Goal: Communication & Community: Answer question/provide support

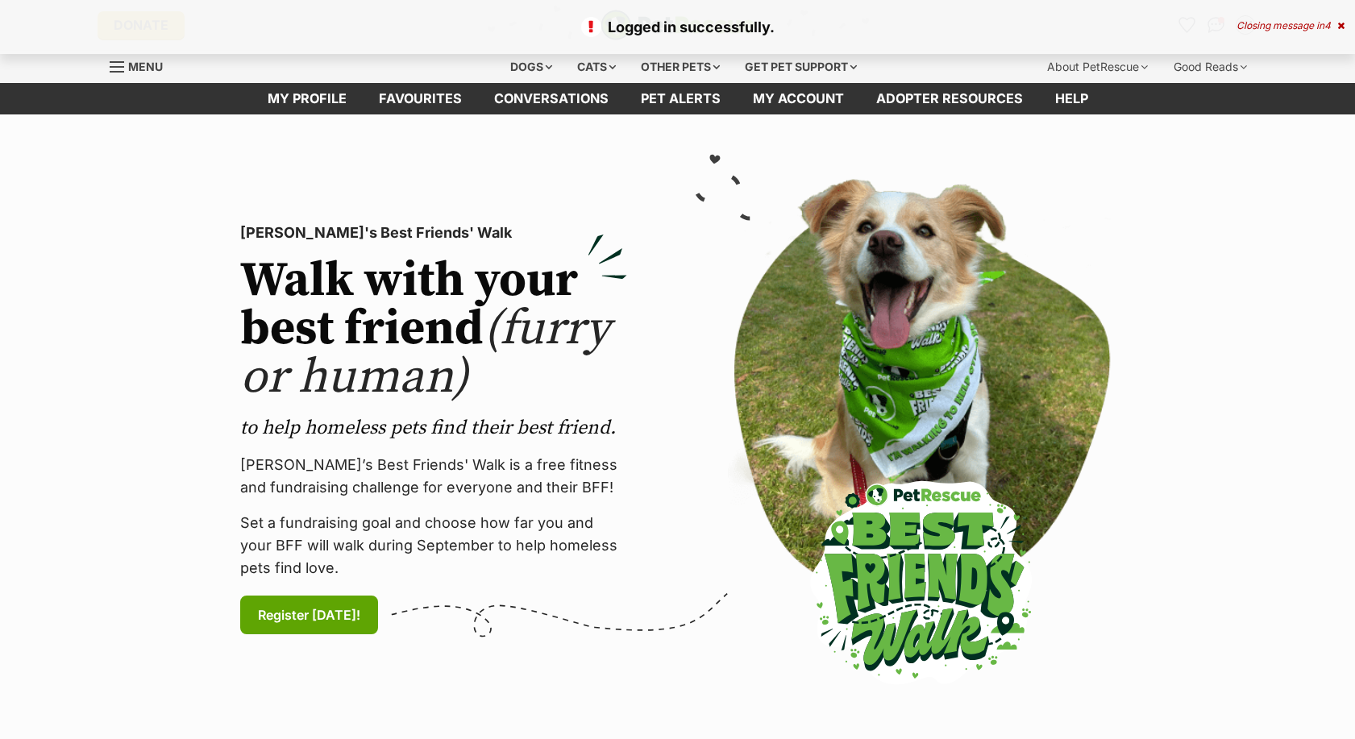
click at [1292, 26] on div "Closing message in 4" at bounding box center [1290, 25] width 108 height 11
click at [1218, 21] on img "Conversations" at bounding box center [1216, 25] width 22 height 21
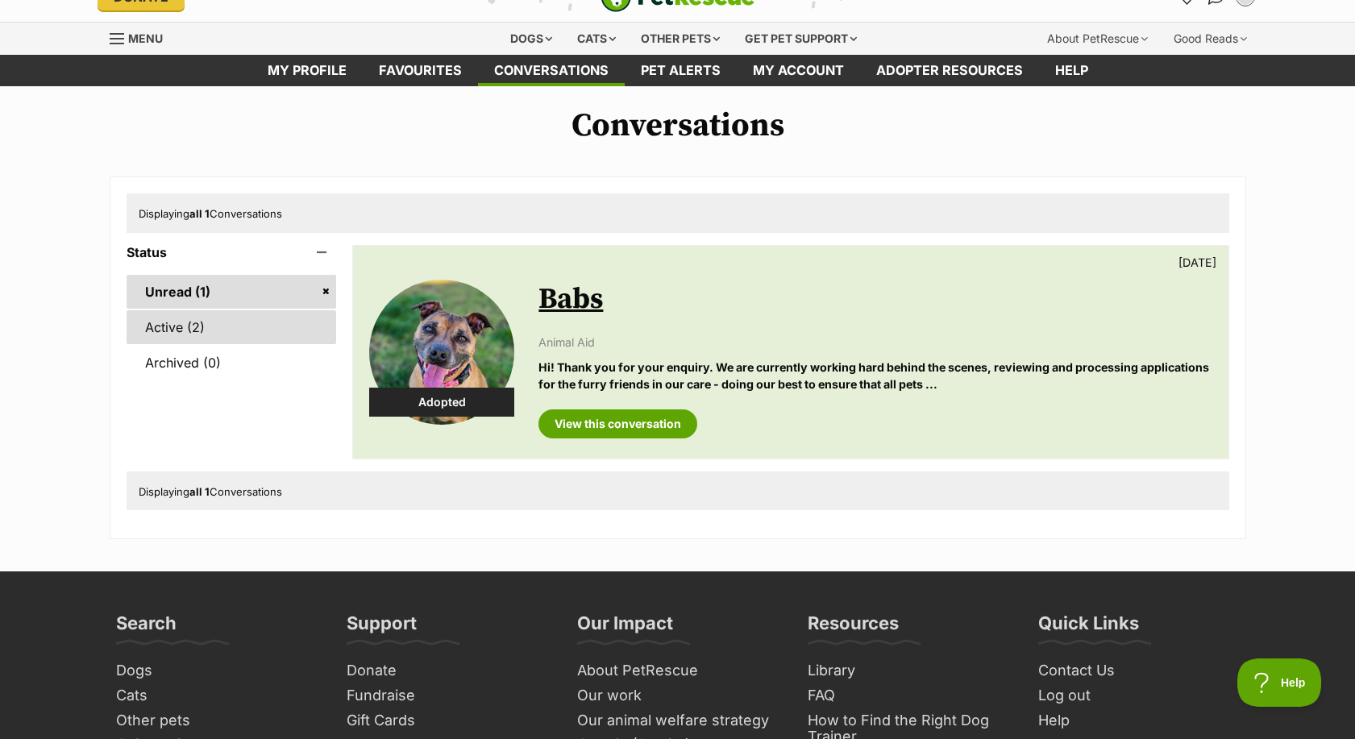
click at [168, 325] on link "Active (2)" at bounding box center [232, 327] width 210 height 34
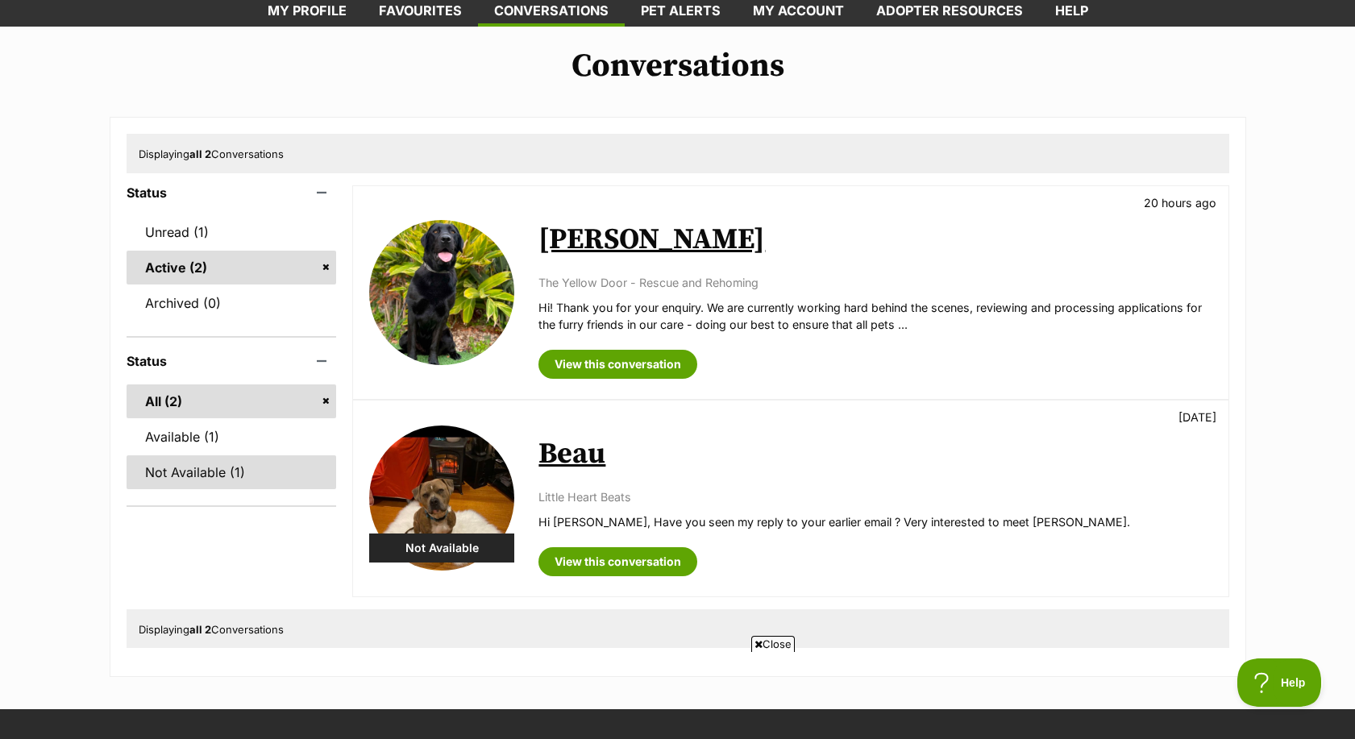
drag, startPoint x: 211, startPoint y: 470, endPoint x: 189, endPoint y: 469, distance: 21.8
click at [211, 471] on link "Not Available (1)" at bounding box center [232, 472] width 210 height 34
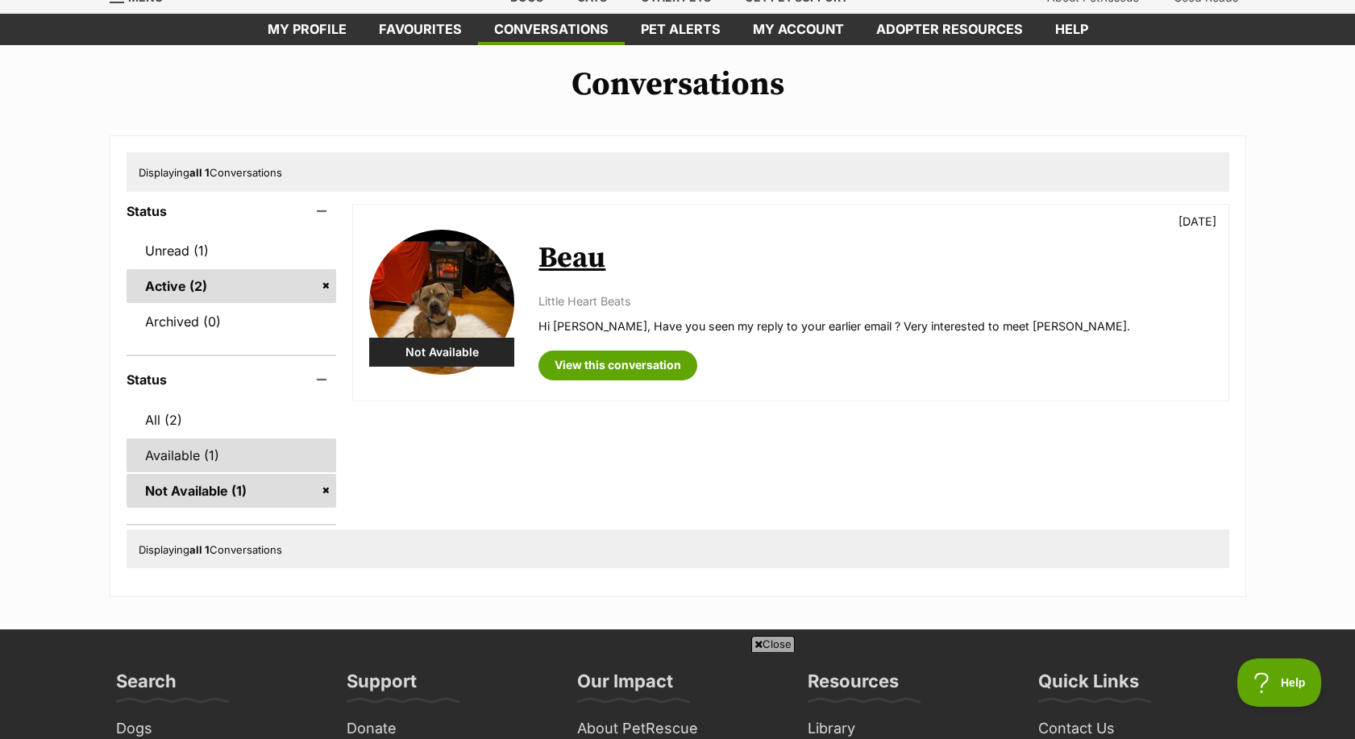
scroll to position [73, 0]
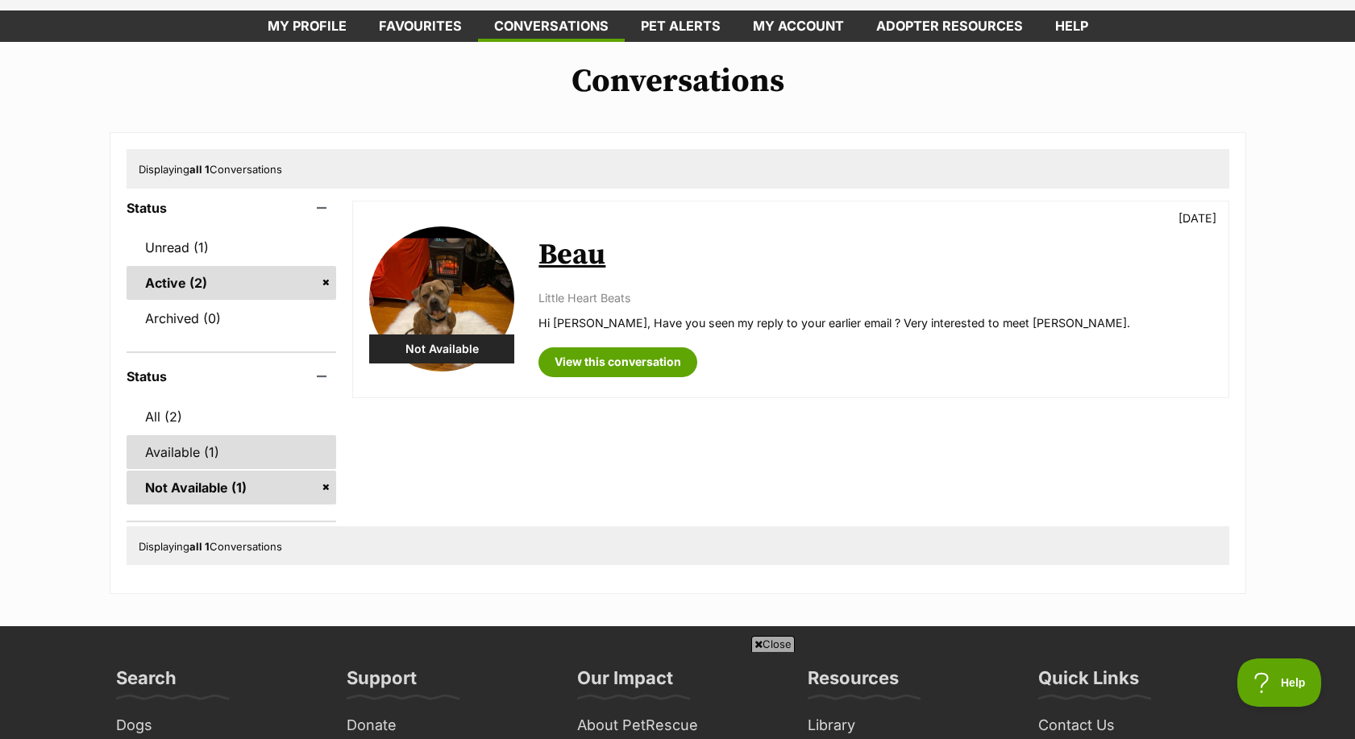
click at [172, 450] on link "Available (1)" at bounding box center [232, 452] width 210 height 34
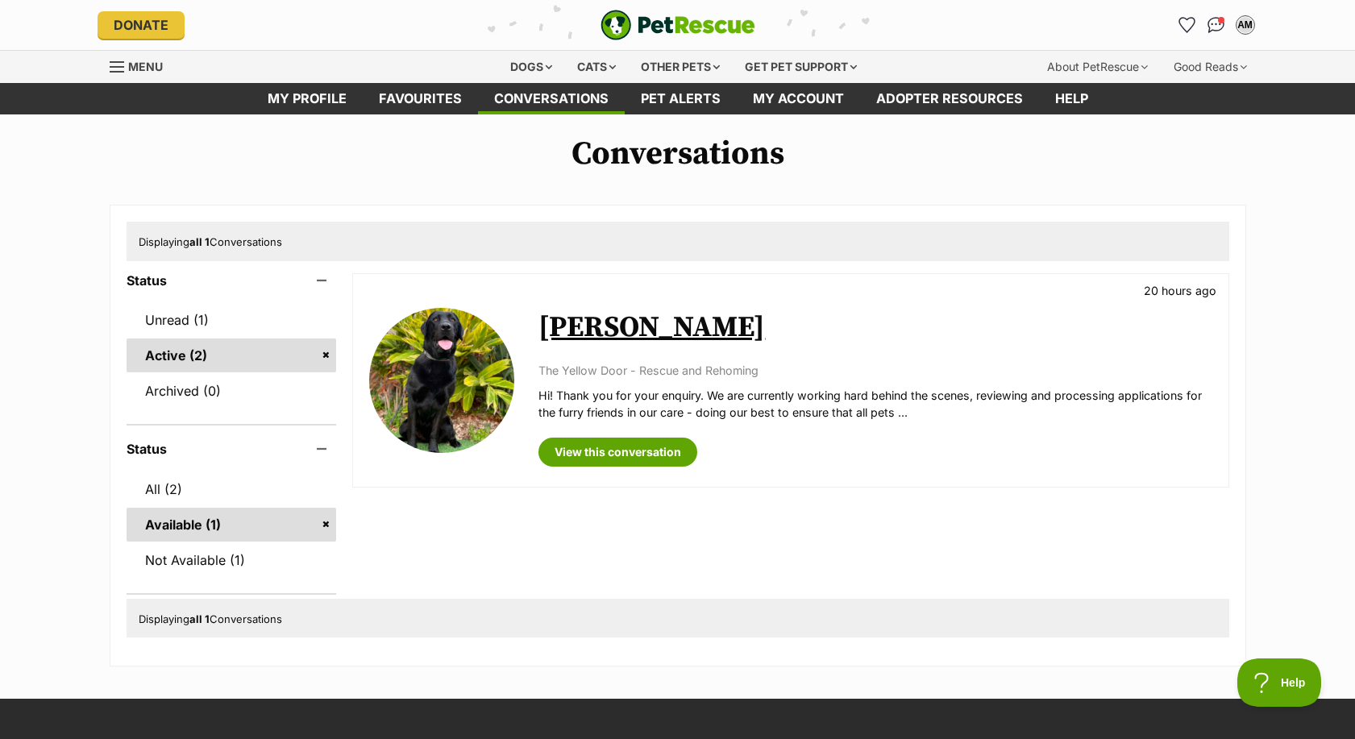
click at [474, 493] on div "Available Holly Jane 20 hours ago The Yellow Door - Rescue and Rehoming Hi! Tha…" at bounding box center [790, 429] width 876 height 313
click at [1217, 26] on img "Conversations" at bounding box center [1216, 25] width 22 height 21
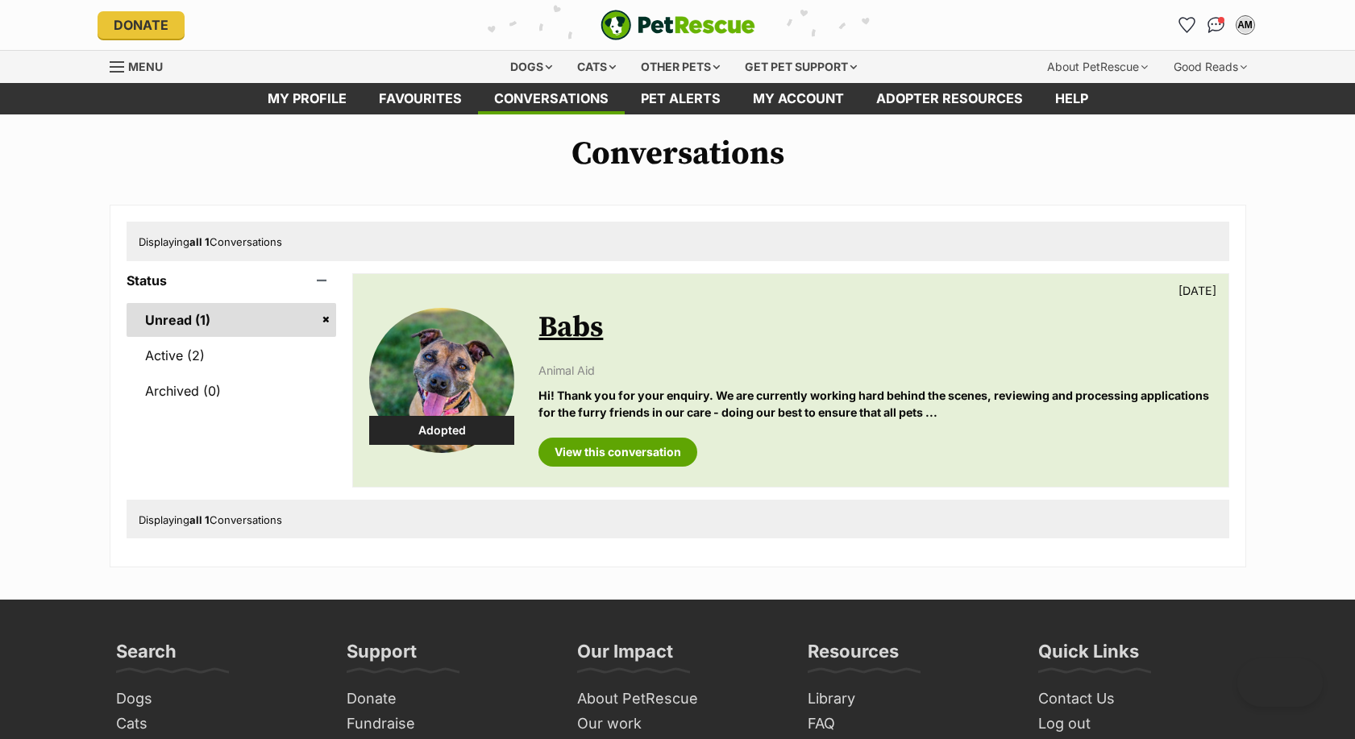
click at [327, 318] on link "Unread (1)" at bounding box center [232, 320] width 210 height 34
